Goal: Information Seeking & Learning: Learn about a topic

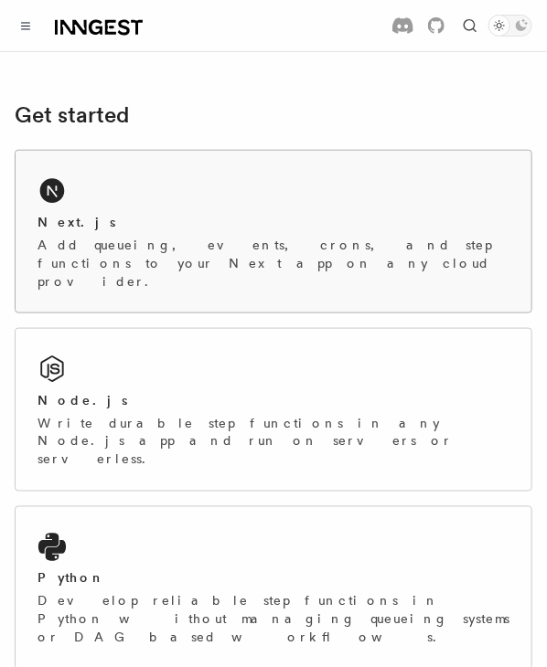
click at [95, 226] on div "Next.js" at bounding box center [273, 222] width 472 height 19
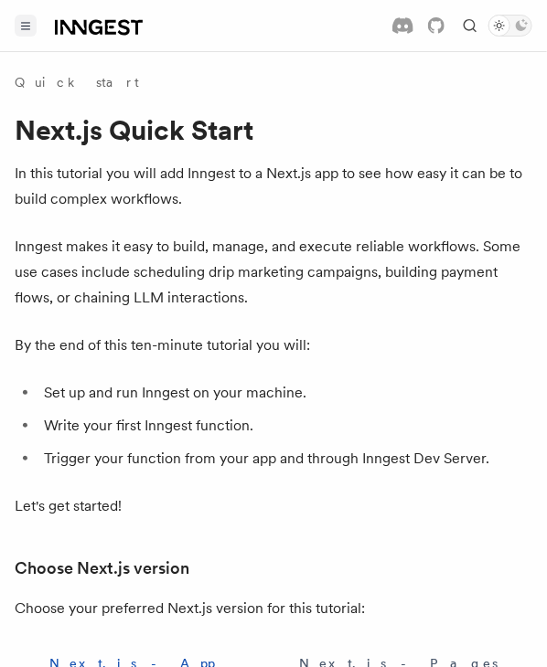
click at [26, 19] on button "Toggle navigation" at bounding box center [26, 26] width 22 height 22
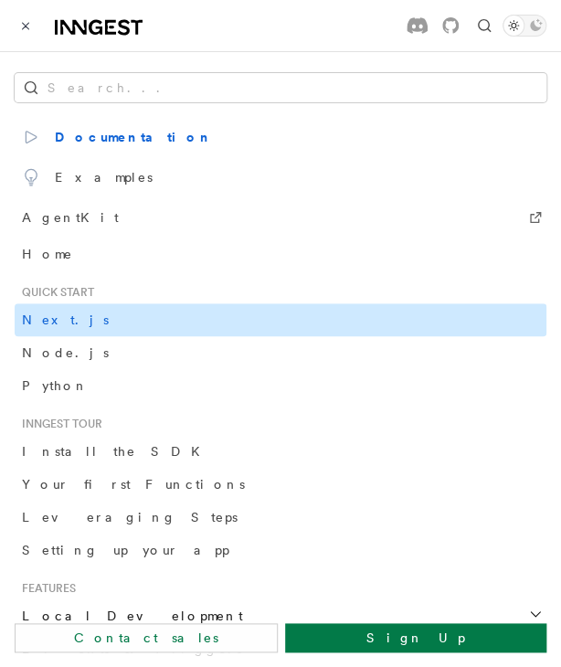
click at [121, 326] on link "Next.js" at bounding box center [281, 320] width 532 height 33
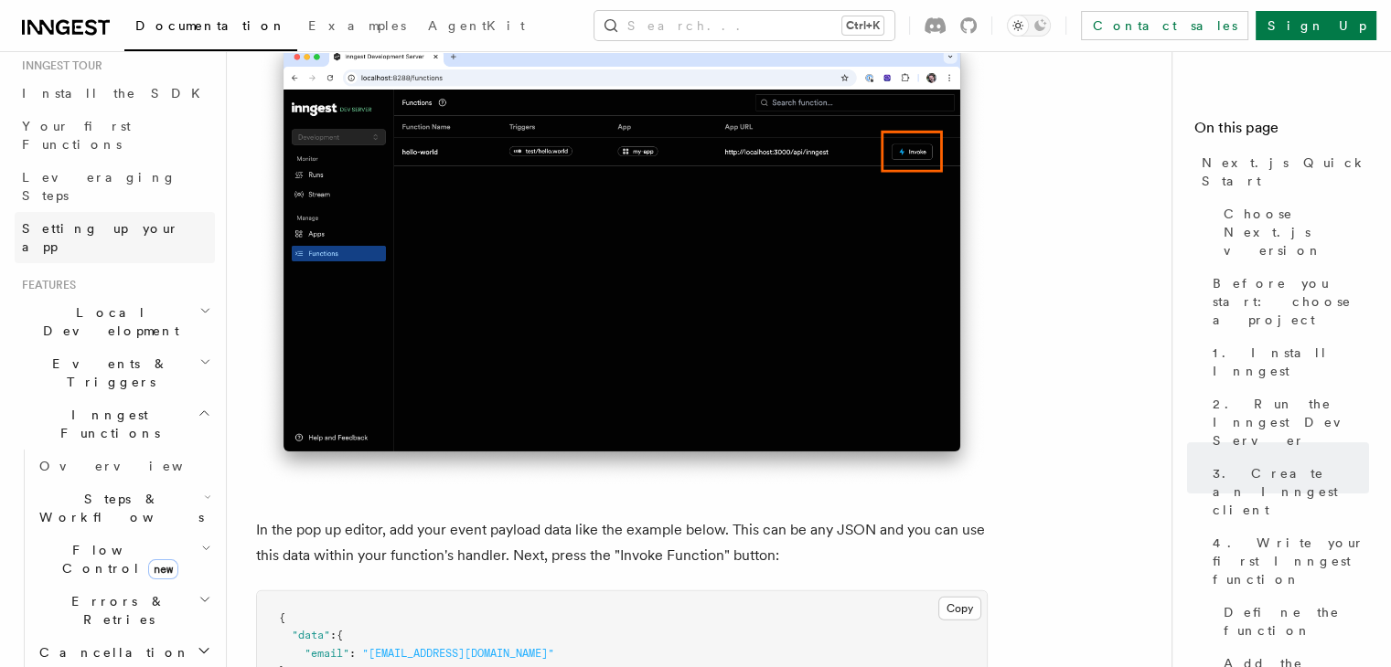
scroll to position [187, 0]
click at [128, 490] on span "Steps & Workflows" at bounding box center [118, 508] width 172 height 37
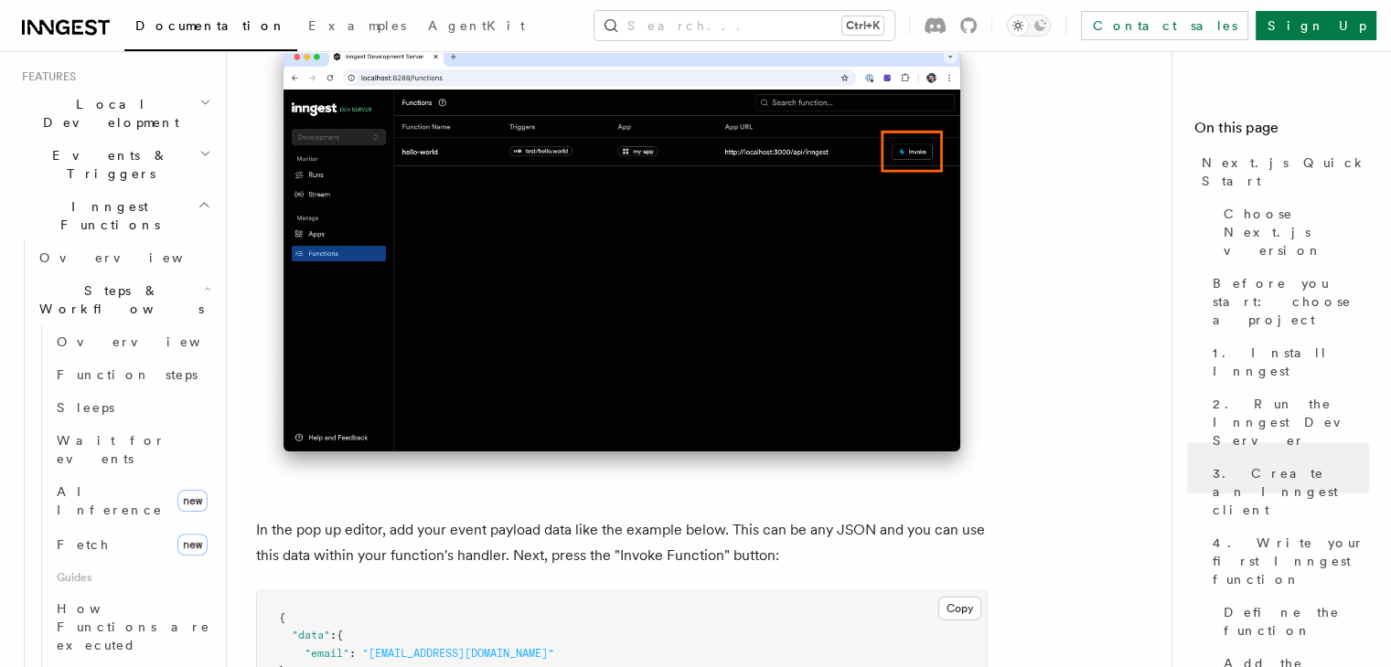
scroll to position [405, 0]
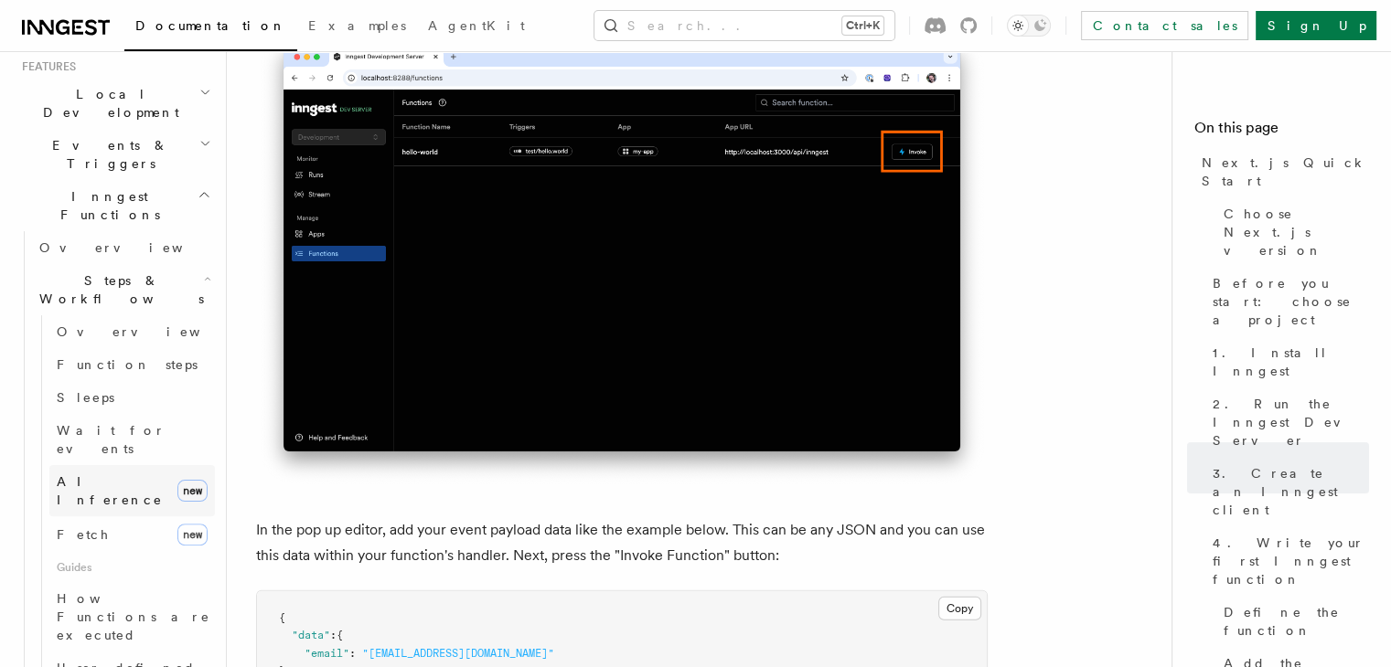
click at [122, 474] on span "AI Inference" at bounding box center [110, 490] width 106 height 33
